Goal: Navigation & Orientation: Find specific page/section

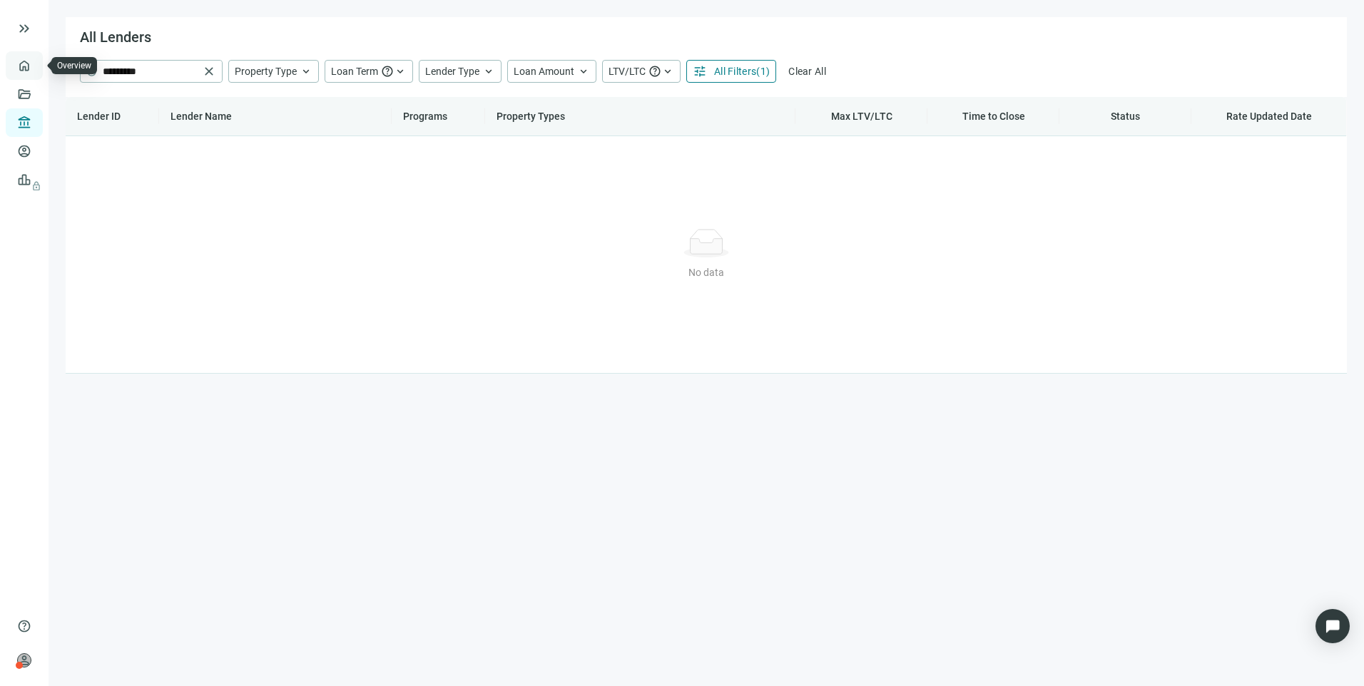
click at [36, 71] on link "Overview" at bounding box center [57, 65] width 42 height 11
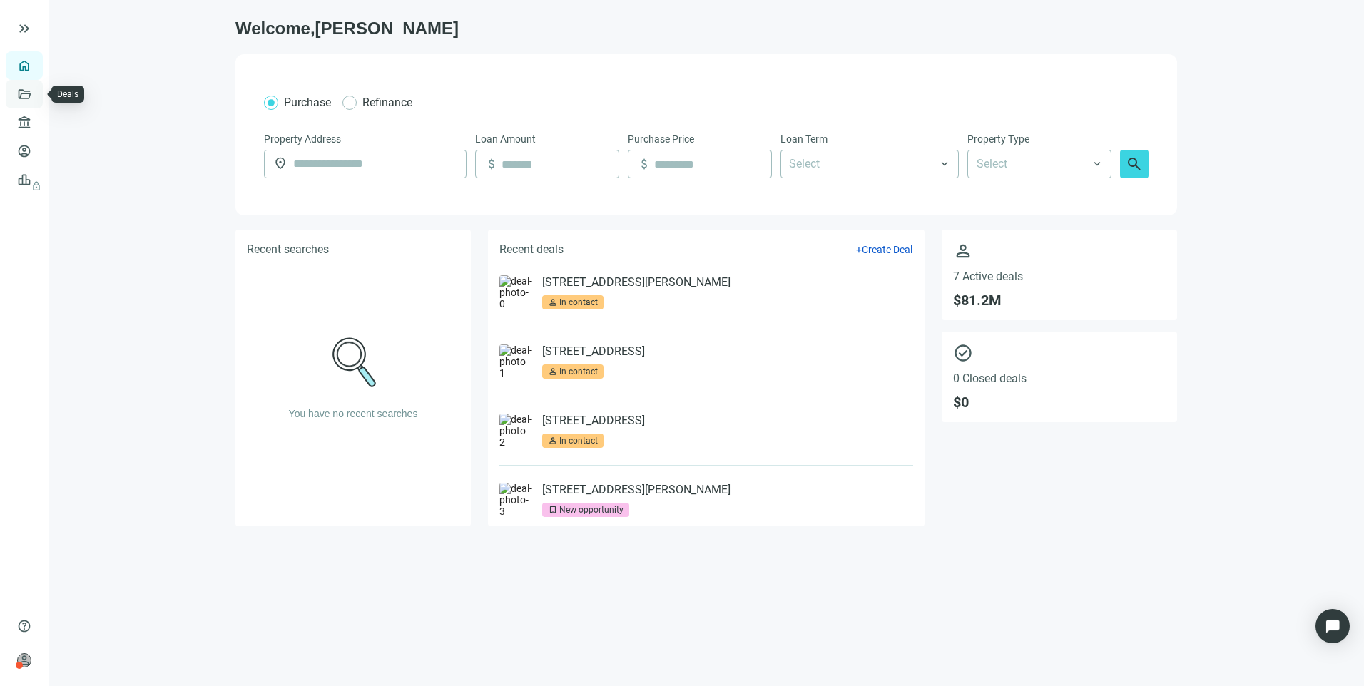
click at [36, 91] on link "Deals" at bounding box center [49, 93] width 26 height 11
